Goal: Information Seeking & Learning: Learn about a topic

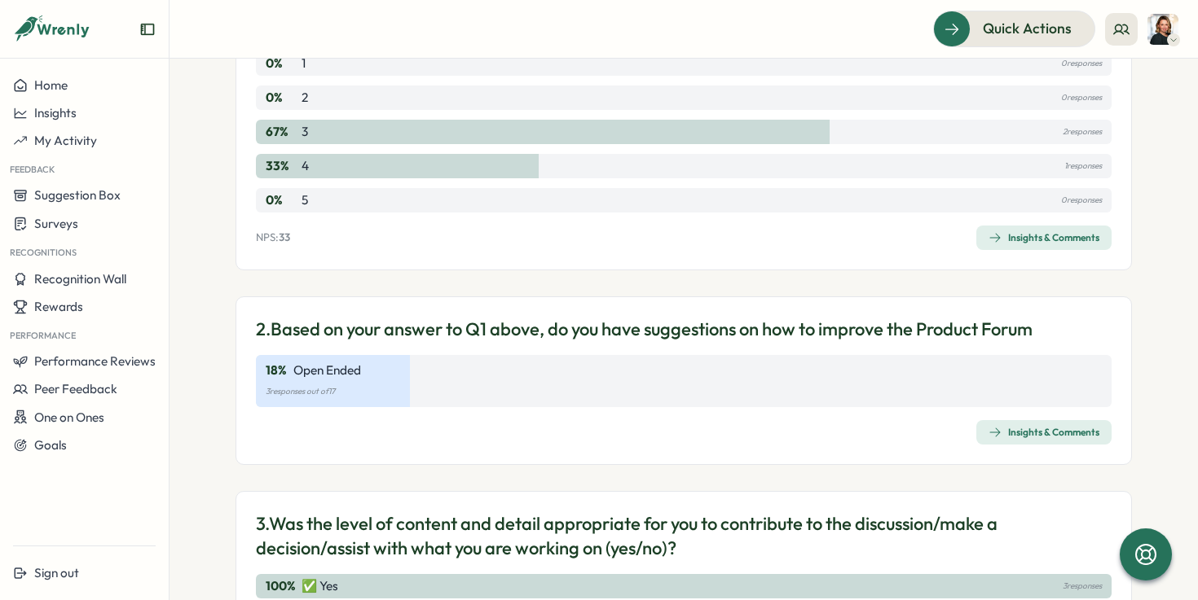
scroll to position [277, 0]
click at [1026, 235] on div "Insights & Comments" at bounding box center [1043, 238] width 111 height 13
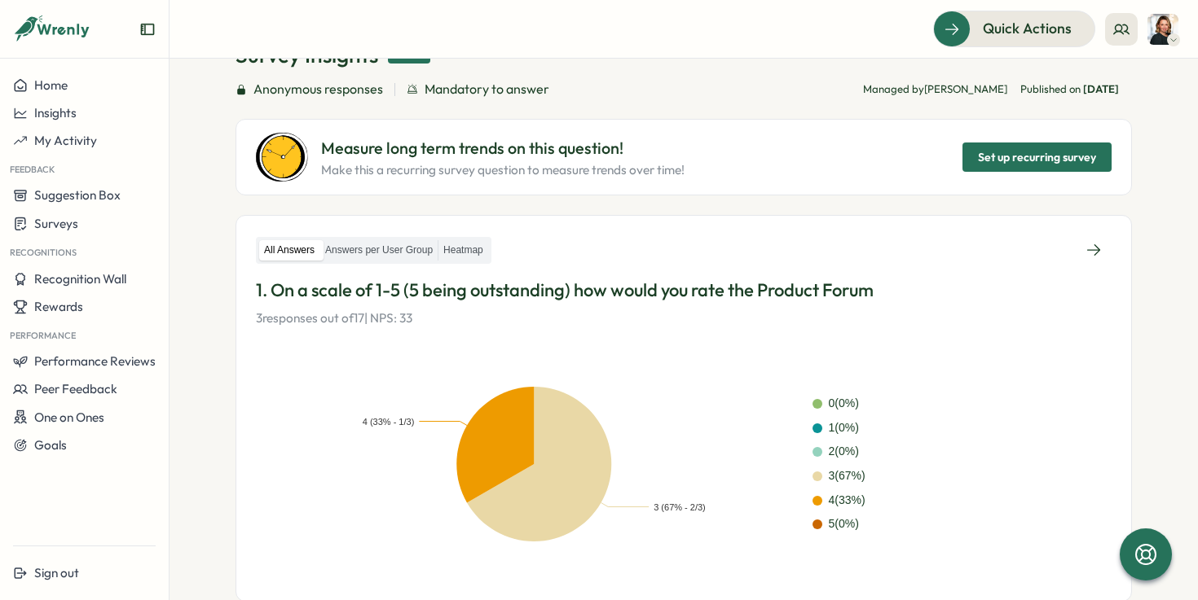
scroll to position [406, 0]
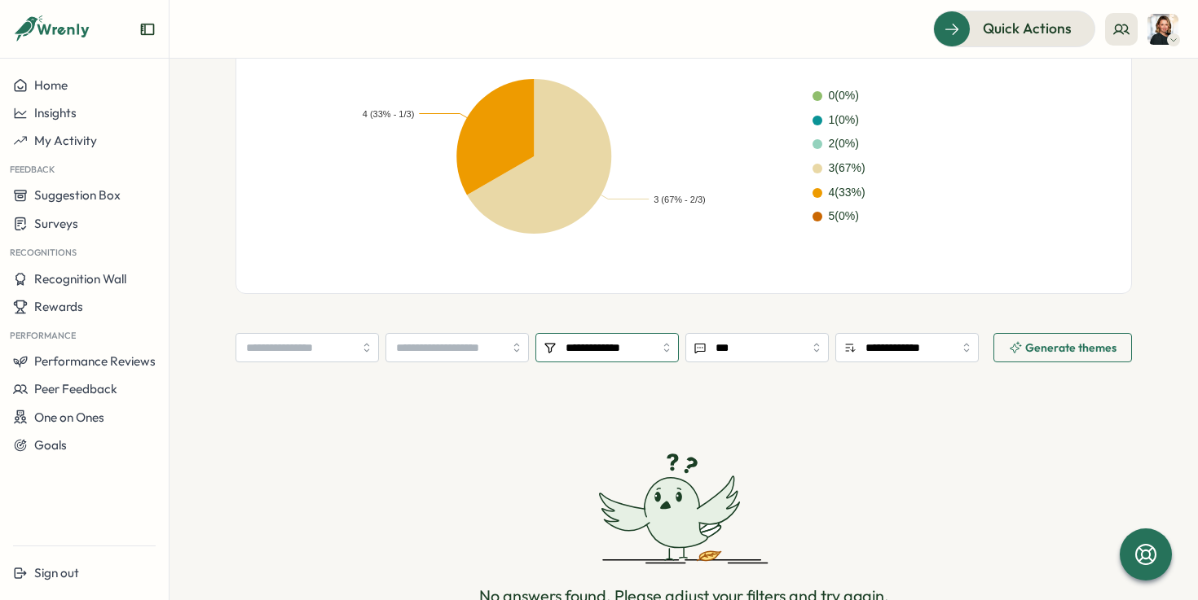
click at [627, 341] on input "**********" at bounding box center [606, 347] width 143 height 29
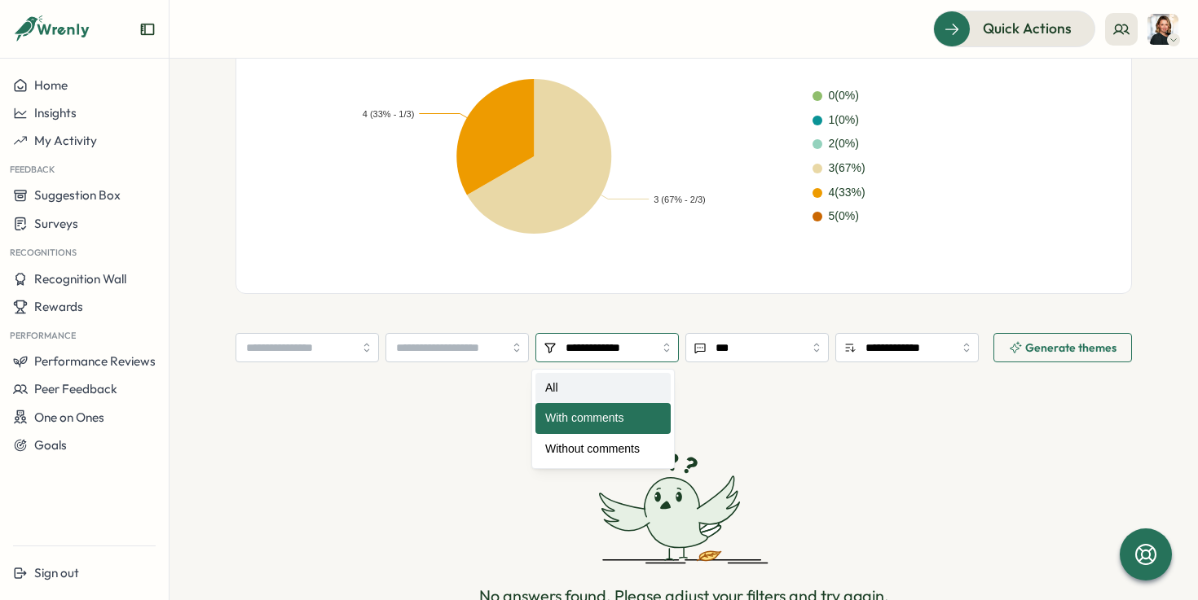
type input "***"
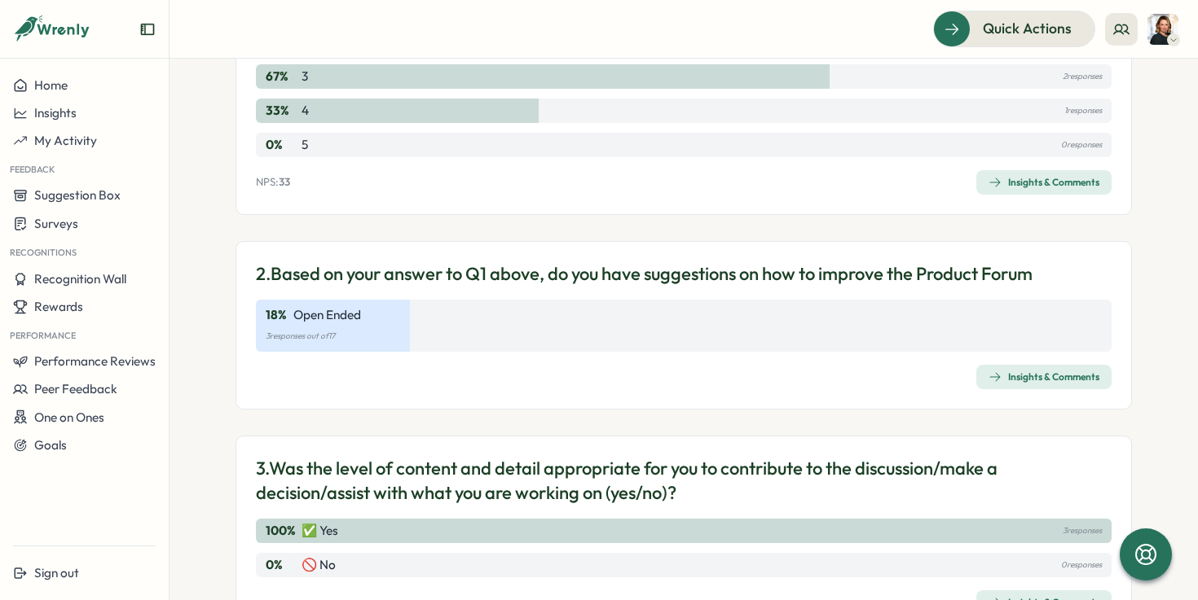
scroll to position [399, 0]
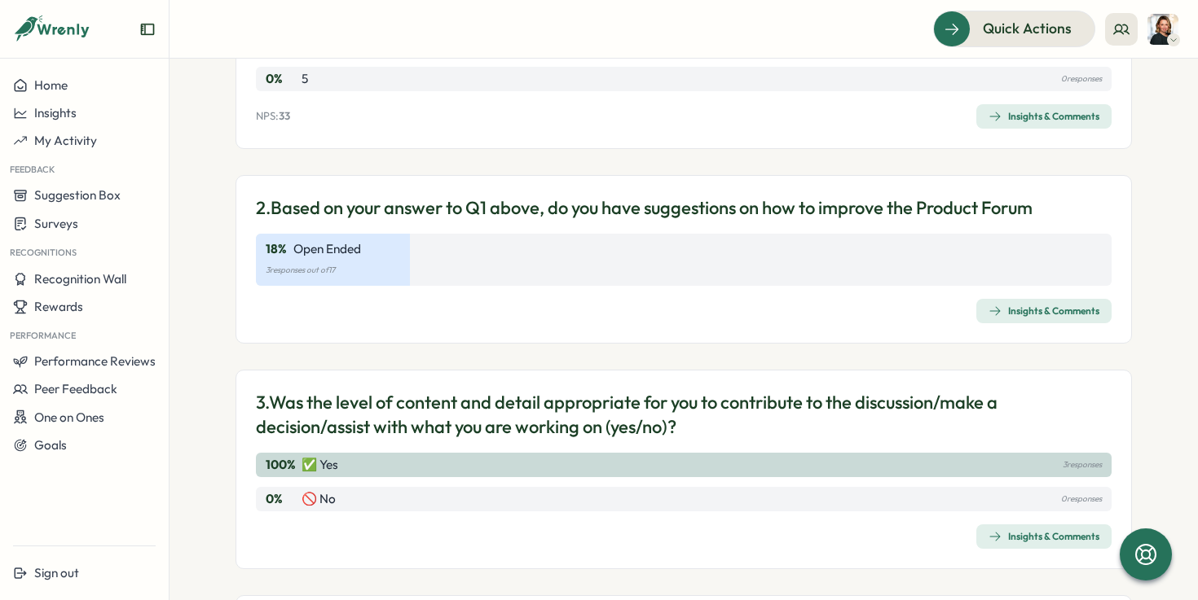
click at [1076, 315] on div "Insights & Comments" at bounding box center [1043, 311] width 111 height 13
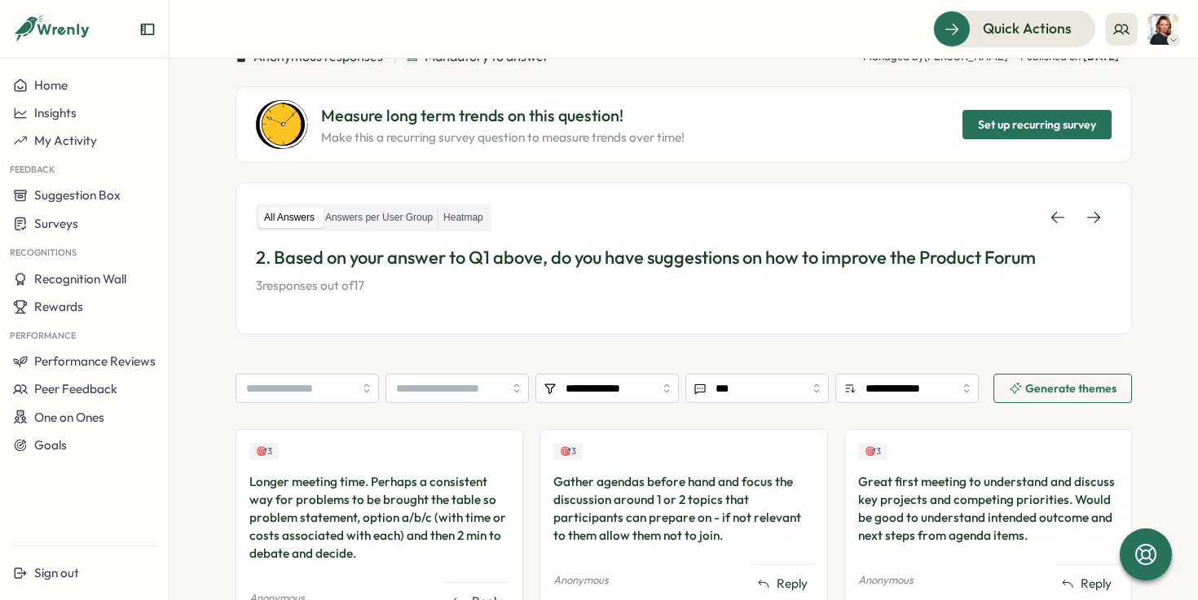
scroll to position [154, 0]
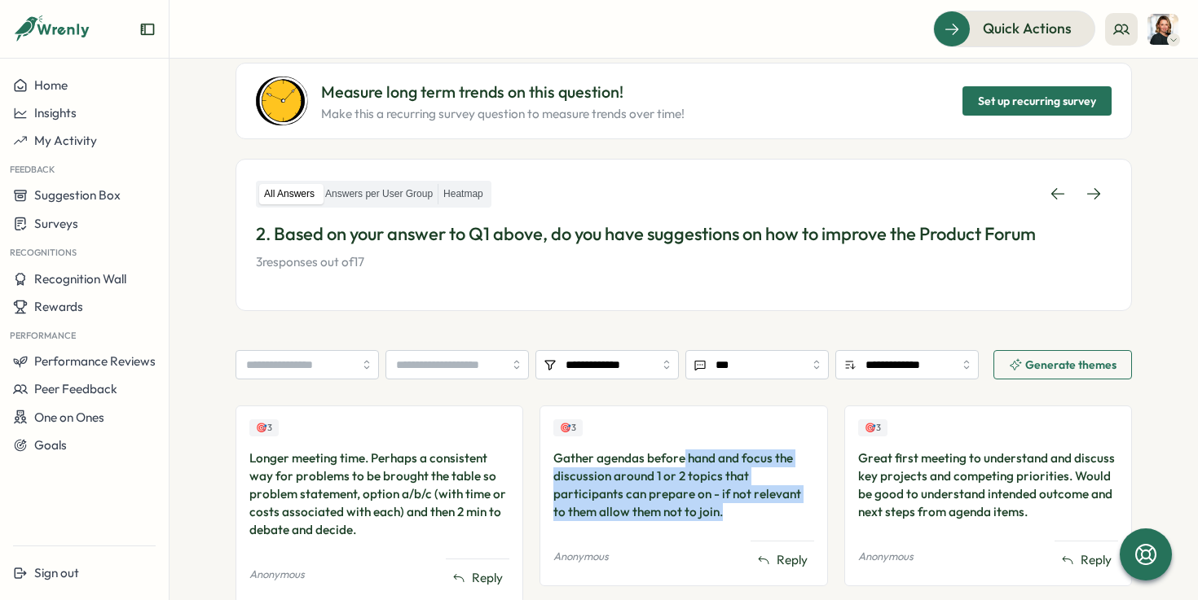
drag, startPoint x: 732, startPoint y: 509, endPoint x: 677, endPoint y: 455, distance: 76.6
click at [677, 455] on div "Gather agendas before hand and focus the discussion around 1 or 2 topics that p…" at bounding box center [683, 486] width 260 height 72
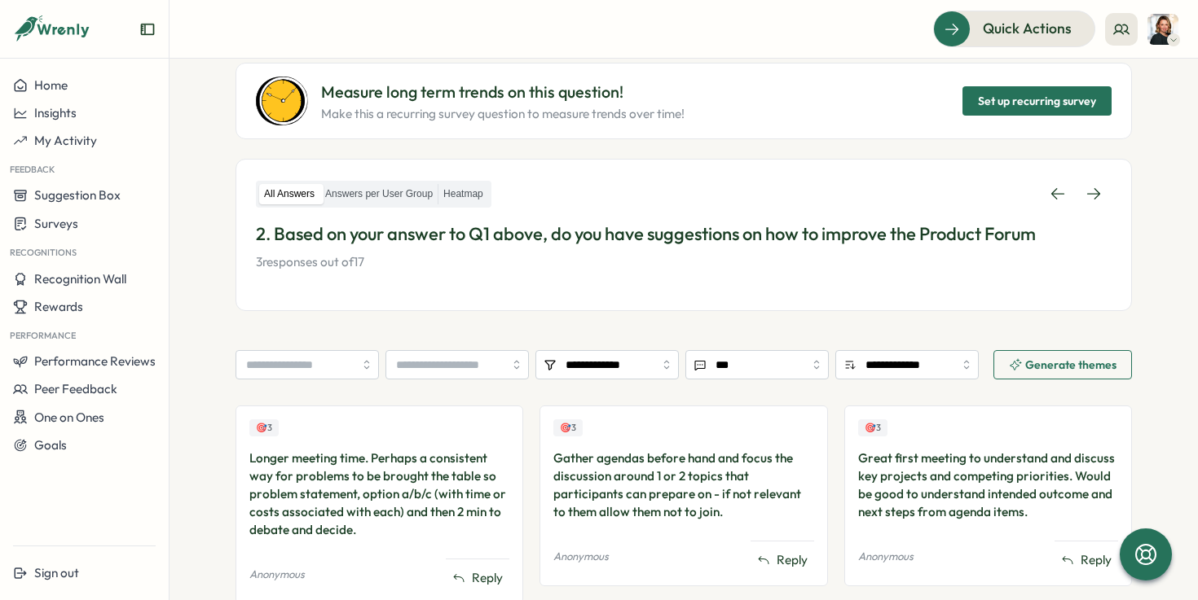
click at [676, 455] on div "Gather agendas before hand and focus the discussion around 1 or 2 topics that p…" at bounding box center [683, 486] width 260 height 72
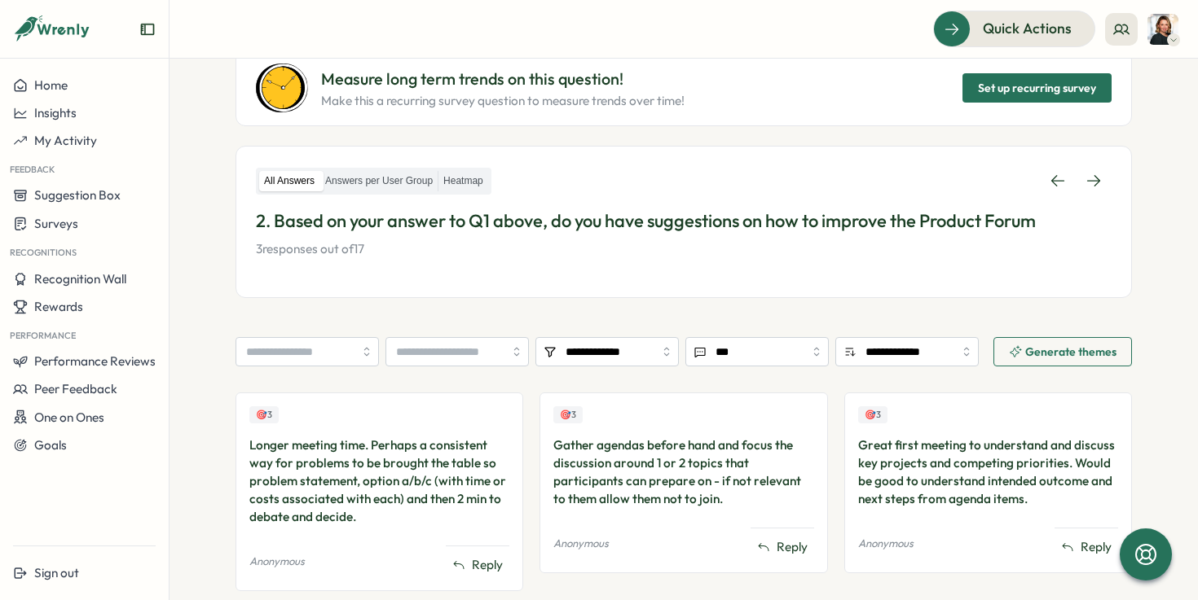
scroll to position [172, 0]
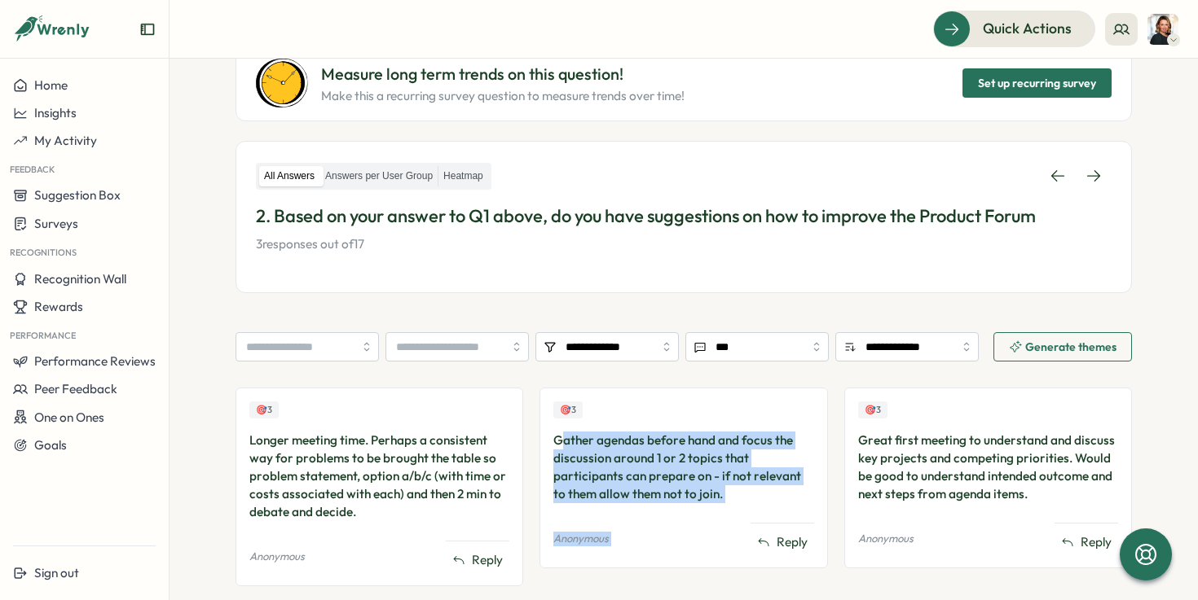
drag, startPoint x: 562, startPoint y: 445, endPoint x: 728, endPoint y: 523, distance: 183.7
click at [728, 523] on div "🎯 3 Gather agendas before hand and focus the discussion around 1 or 2 topics th…" at bounding box center [683, 478] width 288 height 181
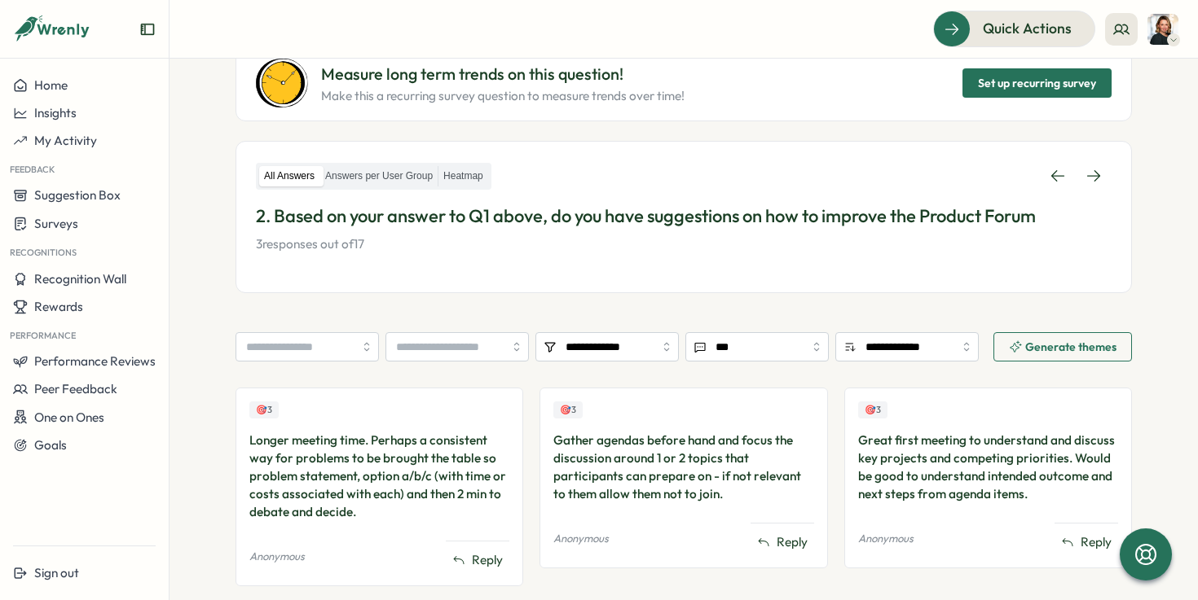
click at [722, 504] on div "🎯 3 Gather agendas before hand and focus the discussion around 1 or 2 topics th…" at bounding box center [683, 478] width 288 height 181
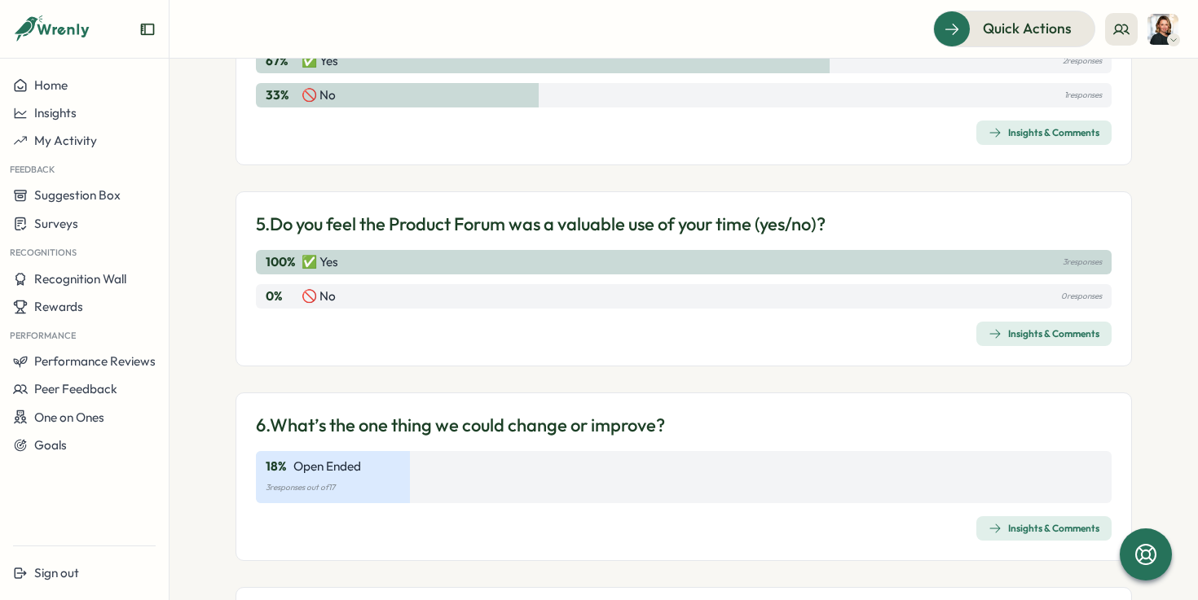
scroll to position [1005, 0]
drag, startPoint x: 946, startPoint y: 220, endPoint x: 1067, endPoint y: 325, distance: 160.0
click at [1067, 324] on div "5. Do you feel the Product Forum was a valuable use of your time (yes/no)? 100 …" at bounding box center [683, 278] width 896 height 175
click at [1062, 333] on div "Insights & Comments" at bounding box center [1043, 333] width 111 height 13
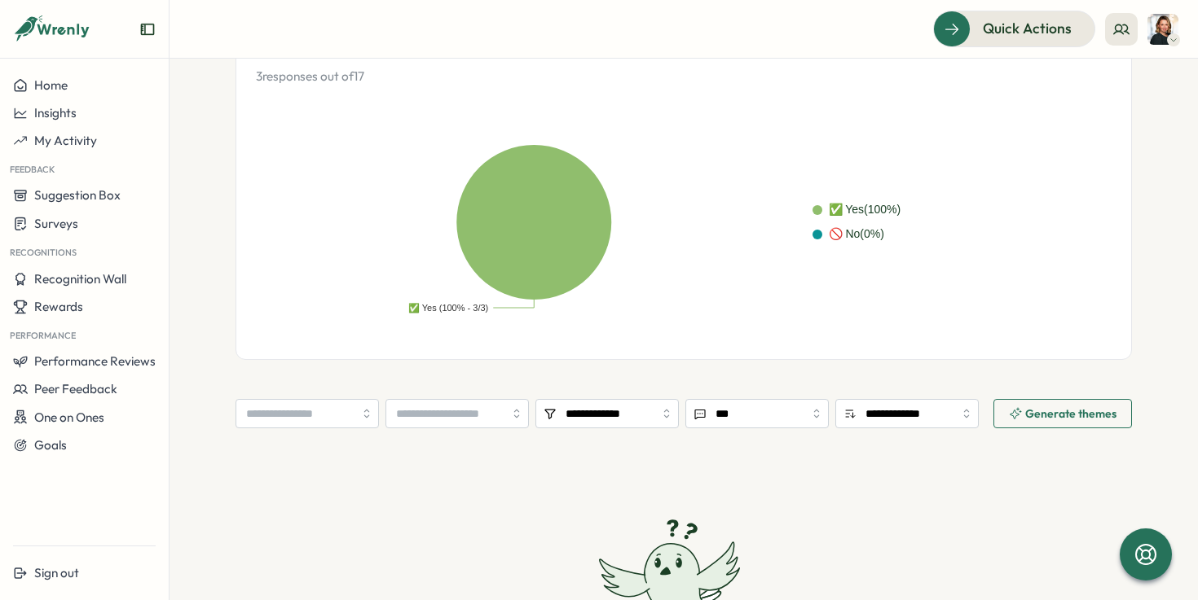
scroll to position [519, 0]
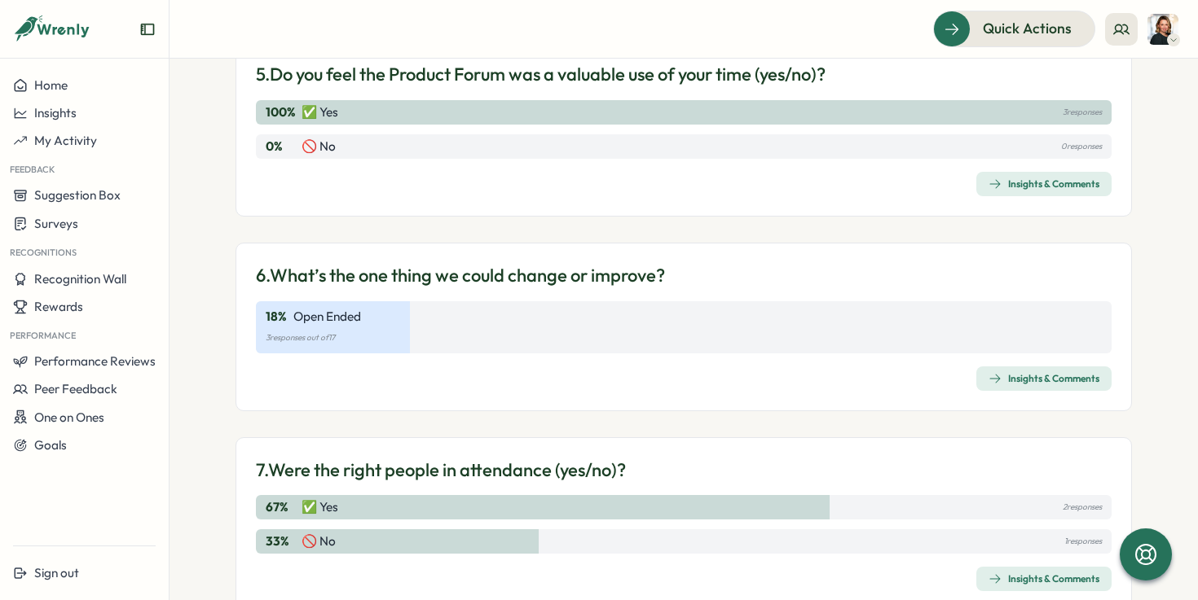
scroll to position [1190, 0]
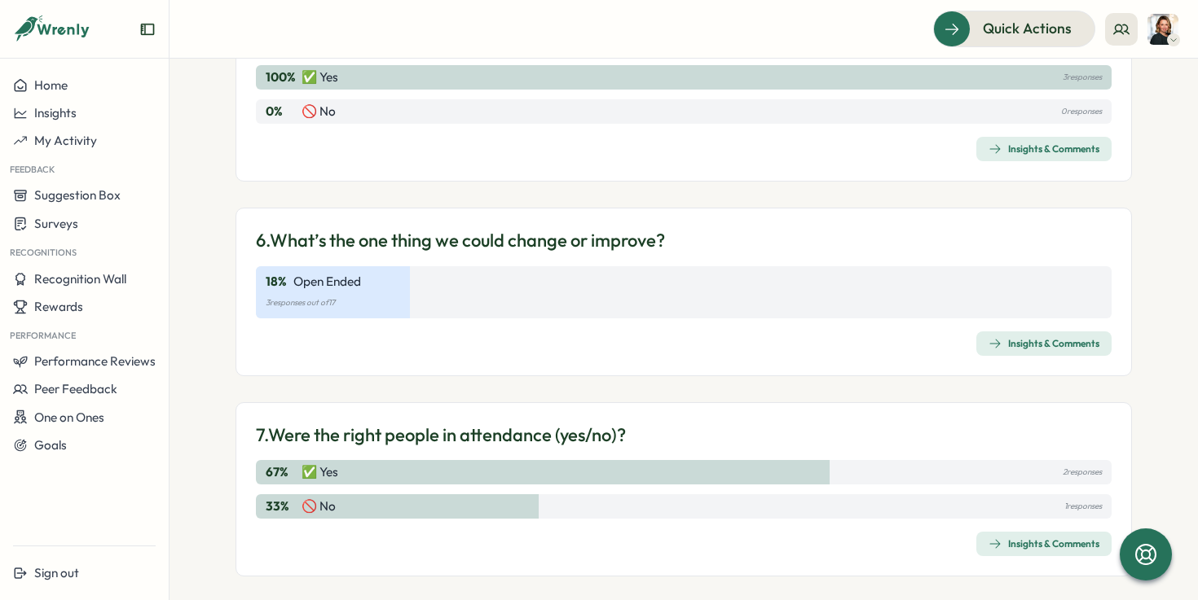
click at [1008, 342] on div "Insights & Comments" at bounding box center [1043, 343] width 111 height 13
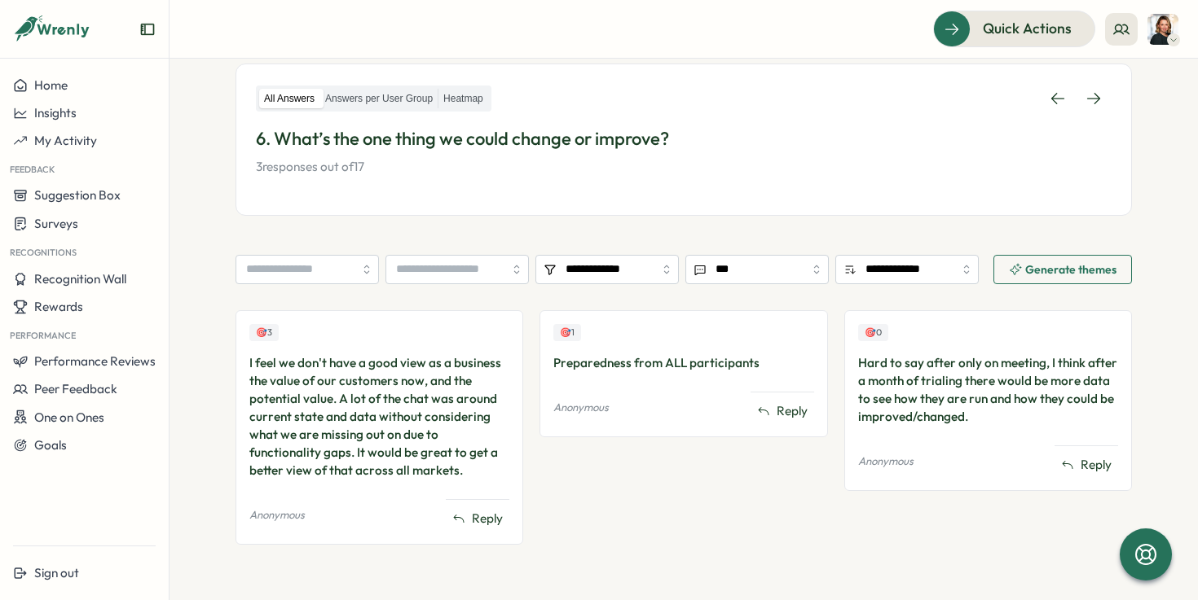
scroll to position [249, 0]
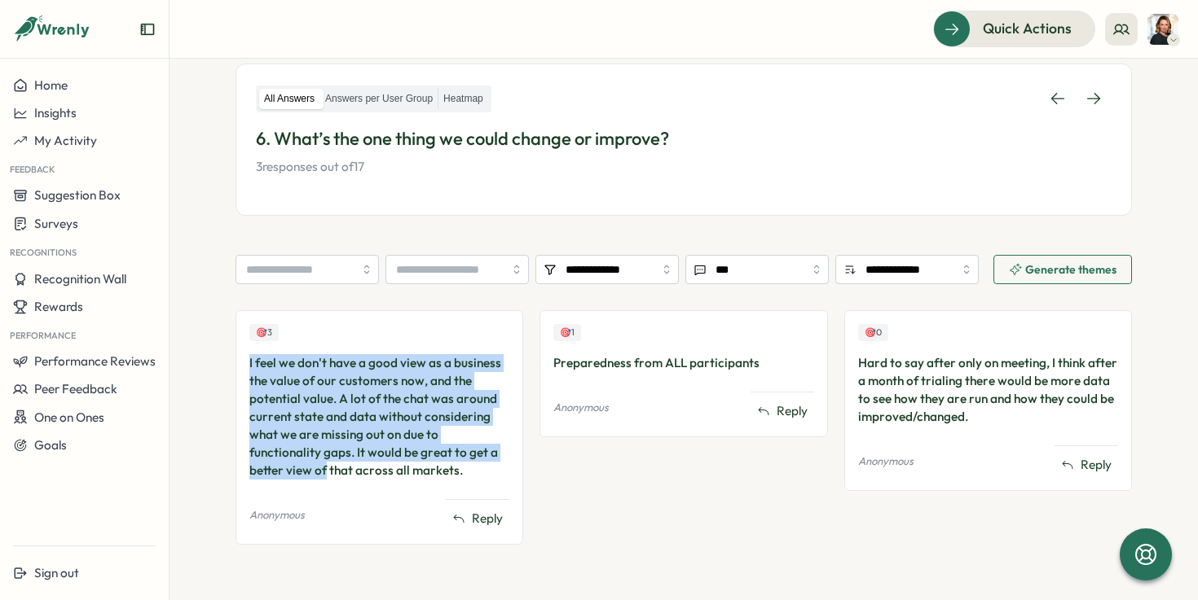
drag, startPoint x: 410, startPoint y: 350, endPoint x: 496, endPoint y: 449, distance: 131.7
click at [496, 449] on div "🎯 3 I feel we don't have a good view as a business the value of our customers n…" at bounding box center [379, 402] width 260 height 156
click at [496, 449] on div "I feel we don't have a good view as a business the value of our customers now, …" at bounding box center [379, 416] width 260 height 125
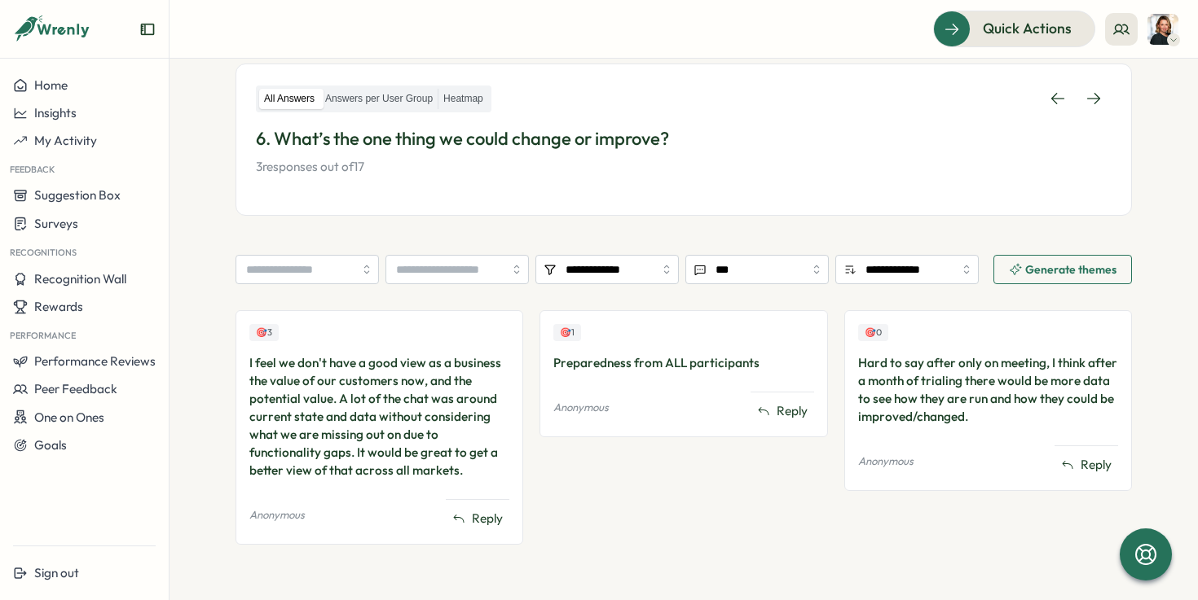
click at [627, 371] on div "Preparedness from ALL participants" at bounding box center [683, 363] width 260 height 18
drag, startPoint x: 546, startPoint y: 364, endPoint x: 772, endPoint y: 367, distance: 225.7
click at [772, 367] on div "🎯 1 Preparedness from ALL participants Anonymous Reply" at bounding box center [683, 373] width 288 height 127
click at [864, 376] on div "Hard to say after only on meeting, I think after a month of trialing there woul…" at bounding box center [988, 390] width 260 height 72
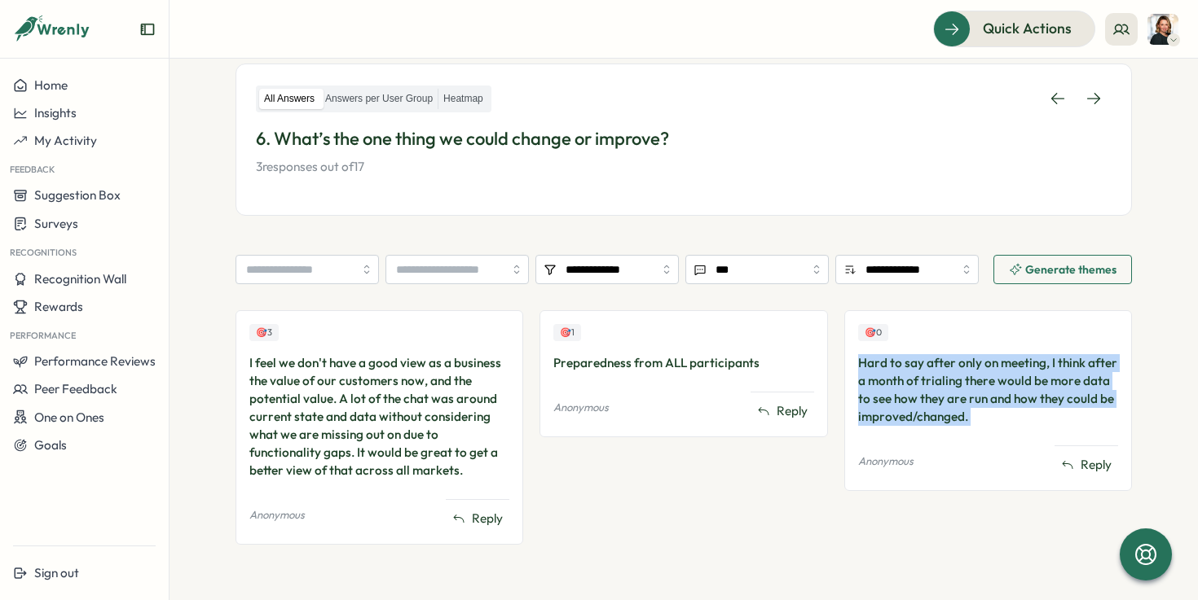
click at [864, 376] on div "Hard to say after only on meeting, I think after a month of trialing there woul…" at bounding box center [988, 390] width 260 height 72
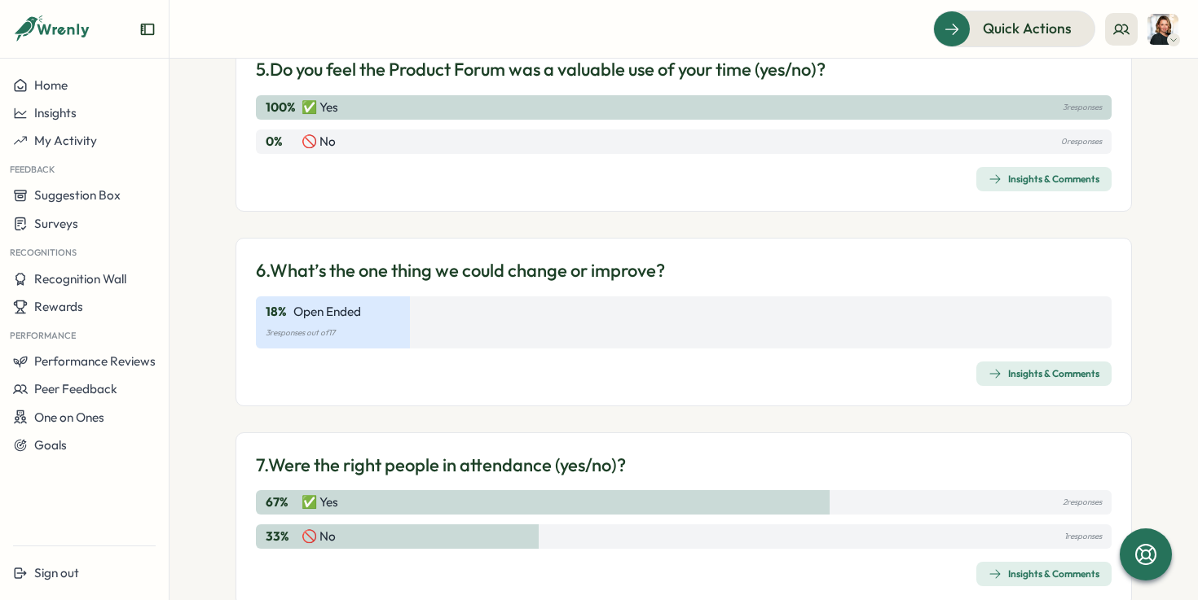
scroll to position [1205, 0]
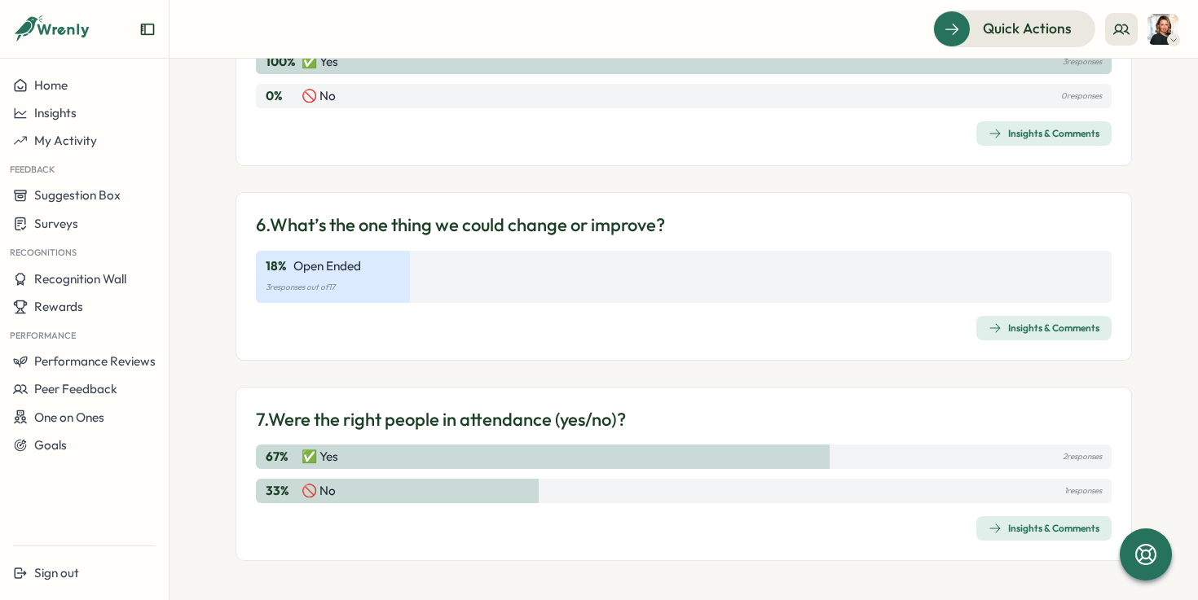
click at [1049, 536] on span "Insights & Comments" at bounding box center [1043, 528] width 111 height 23
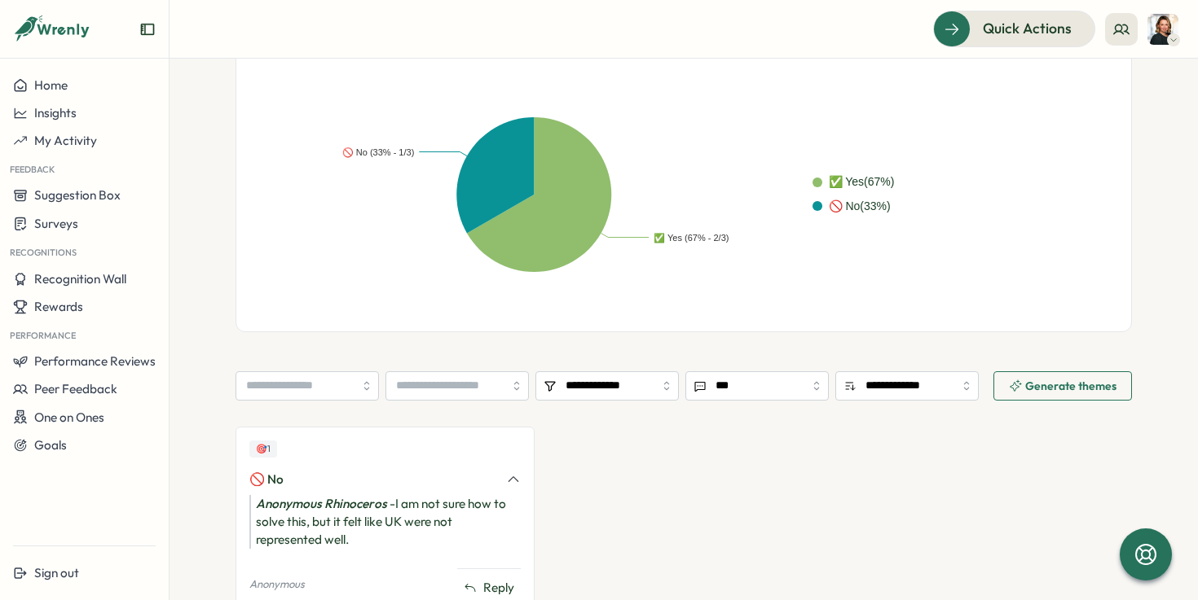
scroll to position [433, 0]
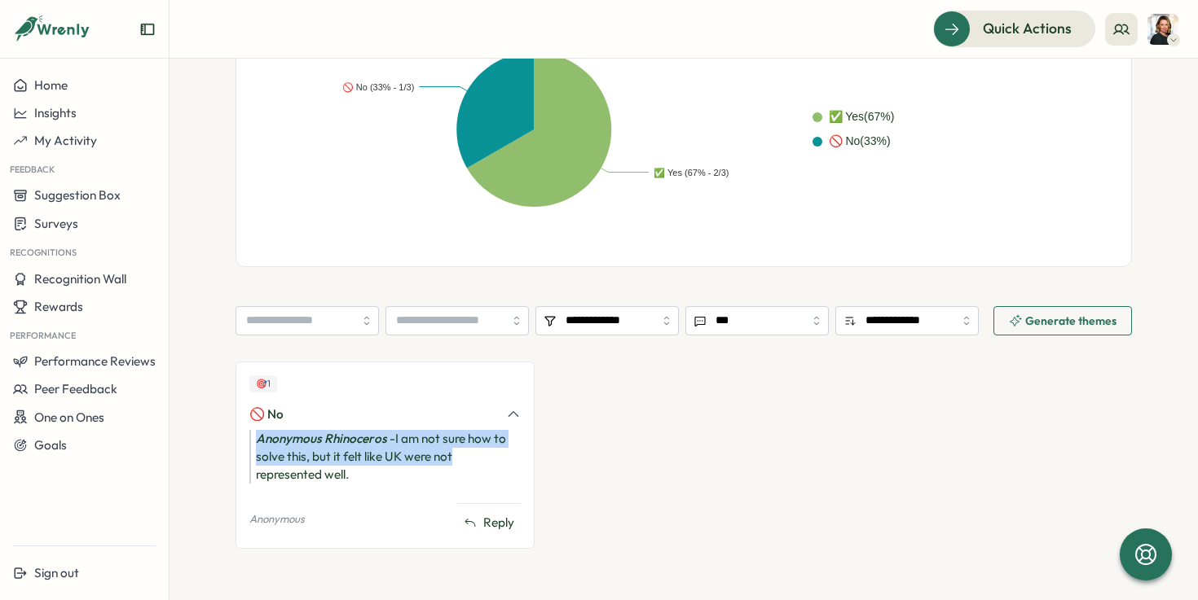
drag, startPoint x: 398, startPoint y: 420, endPoint x: 475, endPoint y: 465, distance: 89.4
click at [475, 465] on div "🎯 1 🚫 No Anonymous Rhinoceros - I am not sure how to solve this, but it felt li…" at bounding box center [384, 455] width 299 height 187
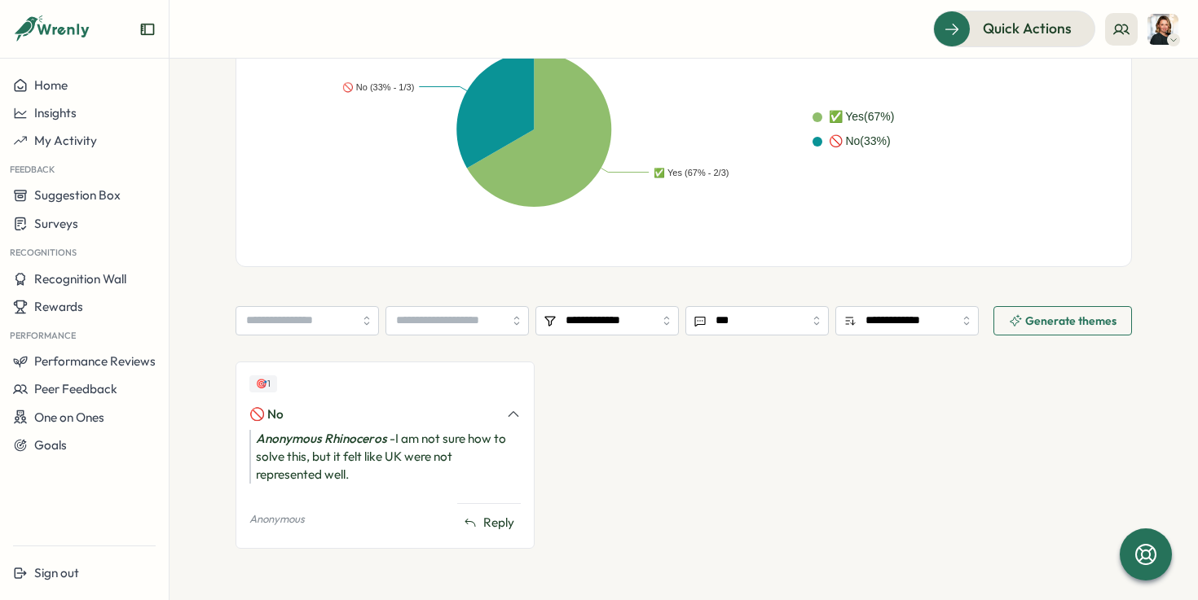
click at [480, 465] on div "Anonymous Rhinoceros - I am not sure how to solve this, but it felt like UK wer…" at bounding box center [384, 457] width 271 height 54
